Goal: Book appointment/travel/reservation

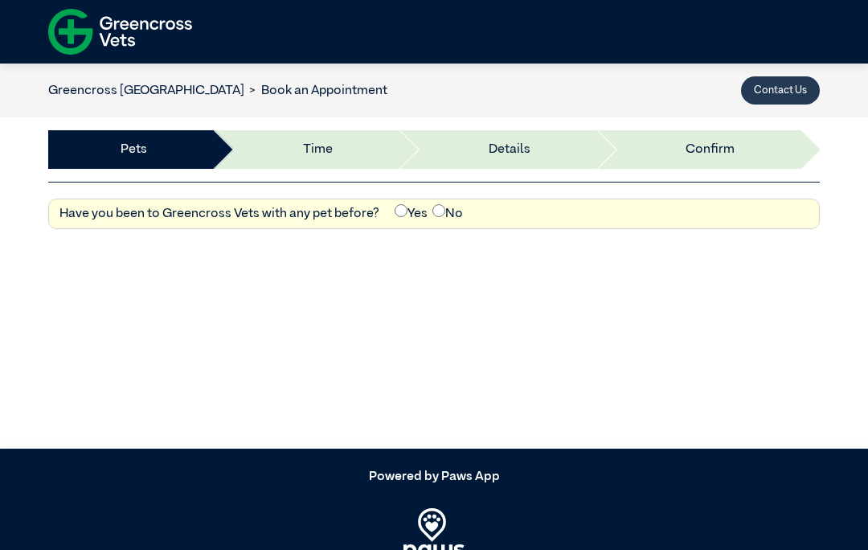
click at [791, 81] on button "Contact Us" at bounding box center [780, 90] width 79 height 28
